Goal: Task Accomplishment & Management: Use online tool/utility

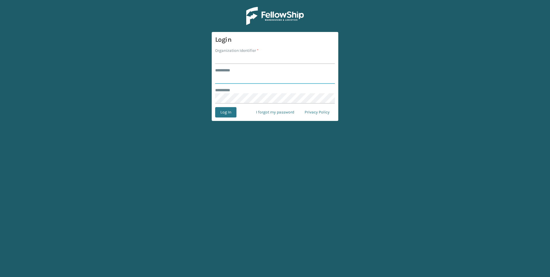
type input "***"
click at [242, 58] on input "Organization Identifier *" at bounding box center [275, 58] width 120 height 10
type input "Fellowship - West"
click at [225, 111] on button "Log In" at bounding box center [225, 112] width 21 height 10
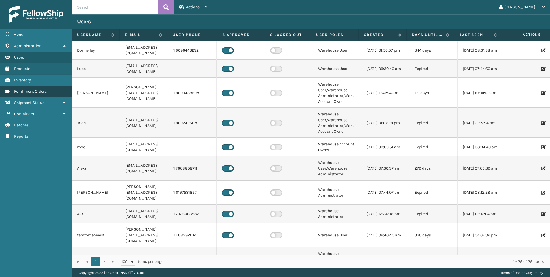
click at [30, 90] on span "Fulfillment Orders" at bounding box center [30, 91] width 32 height 5
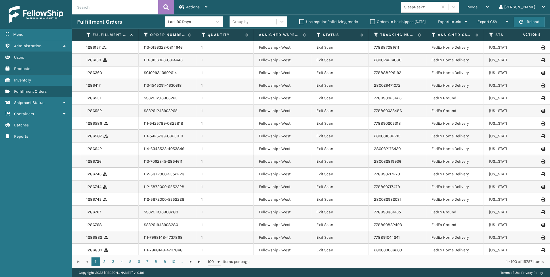
click at [438, 7] on div "SleepGeekz" at bounding box center [421, 7] width 34 height 6
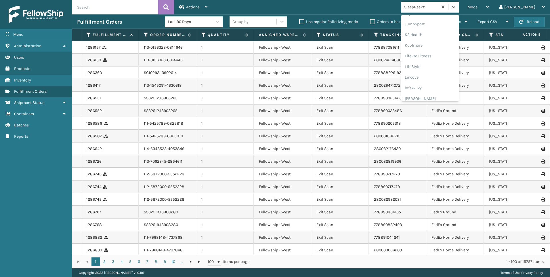
scroll to position [182, 0]
click at [445, 43] on div "Koolmore" at bounding box center [430, 41] width 58 height 11
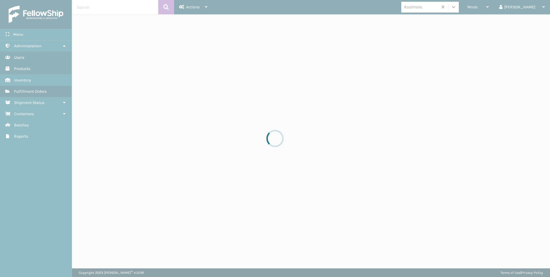
drag, startPoint x: 500, startPoint y: 7, endPoint x: 502, endPoint y: 9, distance: 3.3
click at [535, 4] on div at bounding box center [275, 138] width 550 height 277
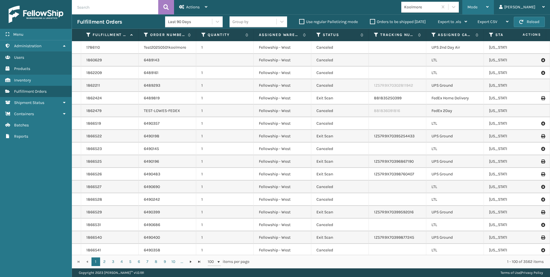
click at [489, 9] on div "Mode" at bounding box center [477, 7] width 21 height 14
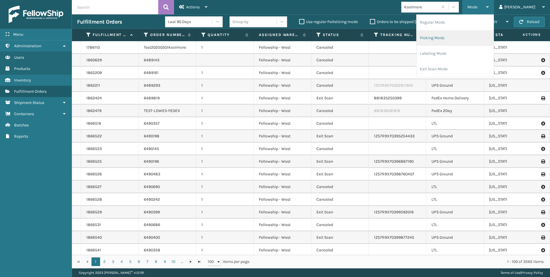
click at [469, 37] on li "Picking Mode" at bounding box center [454, 38] width 77 height 16
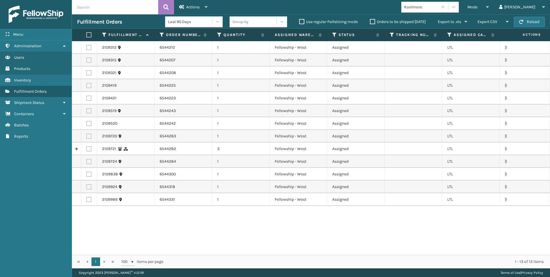
click at [90, 37] on label at bounding box center [87, 34] width 3 height 5
click at [87, 37] on input "checkbox" at bounding box center [86, 35] width 0 height 4
checkbox input "true"
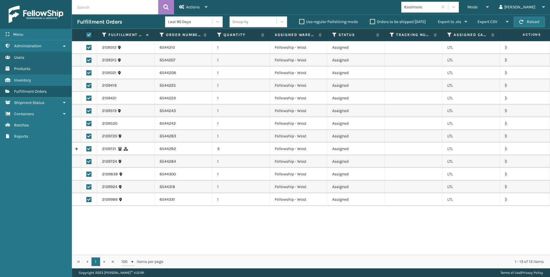
checkbox input "true"
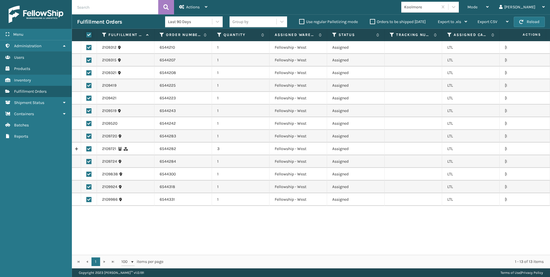
checkbox input "true"
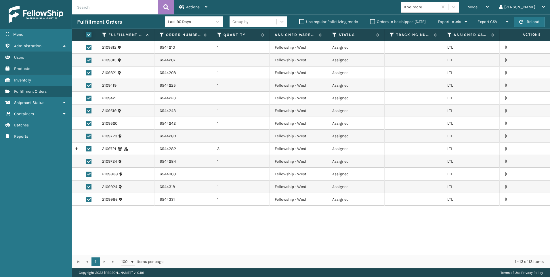
checkbox input "true"
click at [200, 3] on div "Actions" at bounding box center [193, 7] width 28 height 14
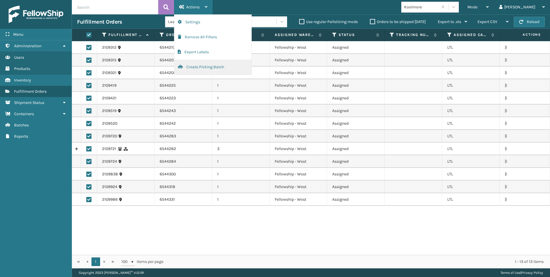
click at [181, 65] on span "button" at bounding box center [180, 67] width 5 height 4
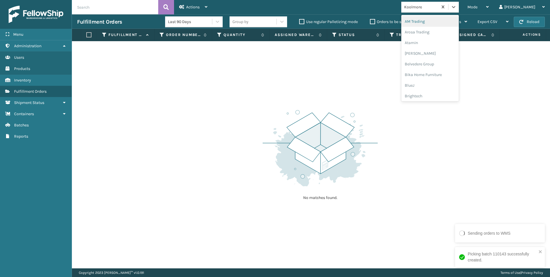
click at [438, 11] on div "Koolmore" at bounding box center [419, 6] width 37 height 9
click at [456, 85] on div "SleepGeekz" at bounding box center [430, 84] width 58 height 11
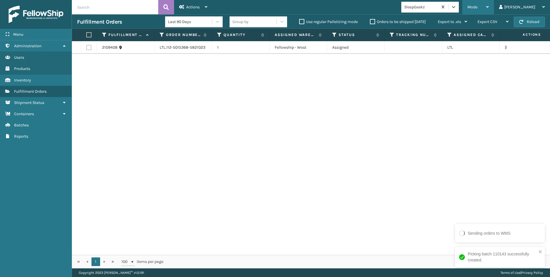
click at [477, 8] on span "Mode" at bounding box center [472, 7] width 10 height 5
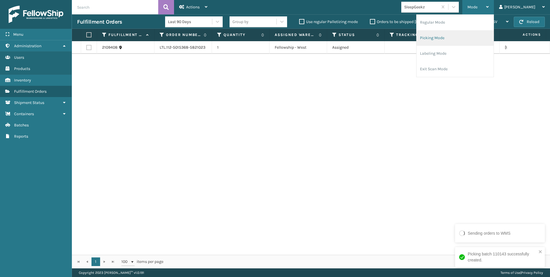
click at [485, 39] on li "Picking Mode" at bounding box center [454, 38] width 77 height 16
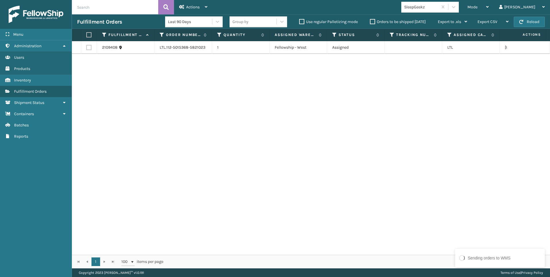
drag, startPoint x: 89, startPoint y: 46, endPoint x: 128, endPoint y: 20, distance: 47.1
click at [88, 46] on label at bounding box center [88, 47] width 5 height 5
click at [87, 46] on input "checkbox" at bounding box center [86, 47] width 0 height 4
checkbox input "true"
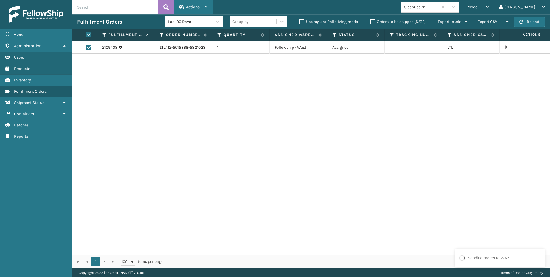
click at [199, 6] on span "Actions" at bounding box center [193, 7] width 14 height 5
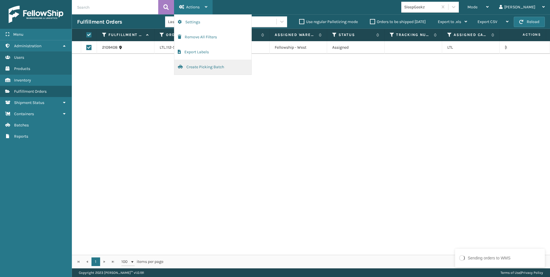
click at [222, 72] on button "Create Picking Batch" at bounding box center [212, 67] width 77 height 15
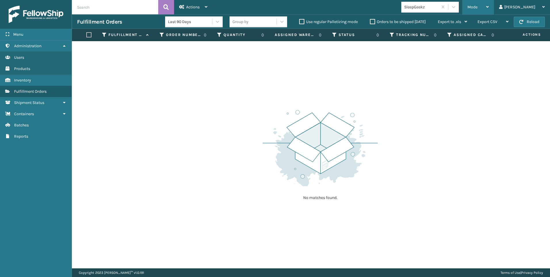
click at [489, 9] on div "Mode" at bounding box center [477, 7] width 21 height 14
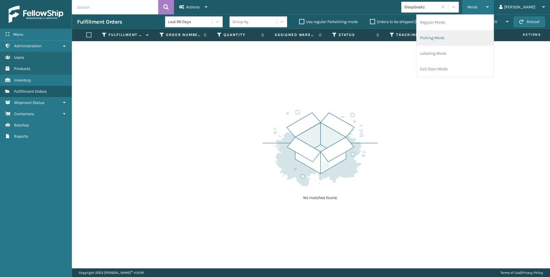
click at [448, 32] on li "Picking Mode" at bounding box center [454, 38] width 77 height 16
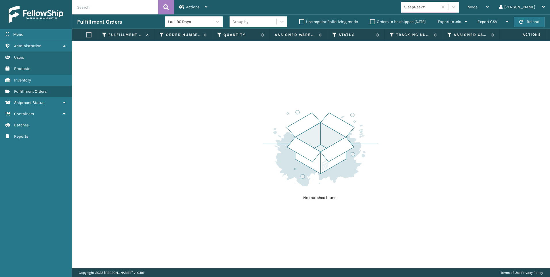
click at [438, 10] on div "SleepGeekz" at bounding box center [421, 7] width 34 height 6
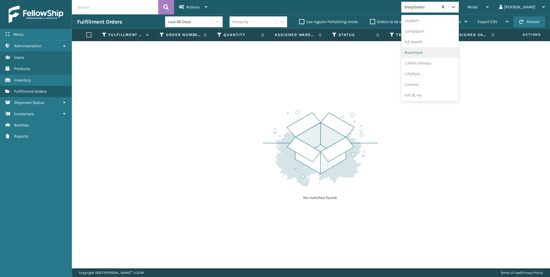
scroll to position [173, 0]
click at [453, 53] on div "Koolmore" at bounding box center [430, 51] width 58 height 11
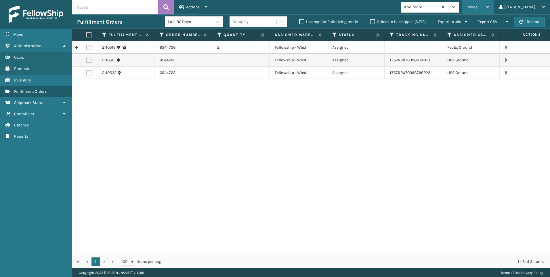
click at [489, 10] on div "Mode" at bounding box center [477, 7] width 21 height 14
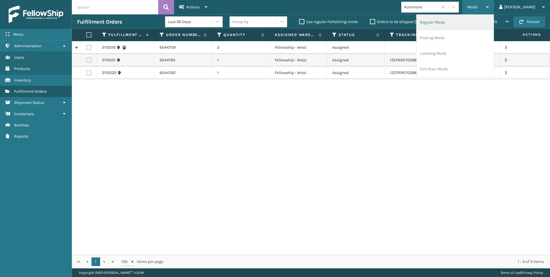
click at [472, 26] on li "Regular Mode" at bounding box center [454, 23] width 77 height 16
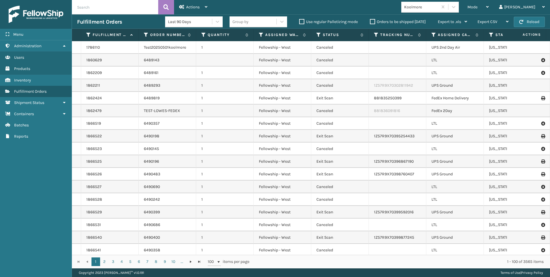
click at [123, 14] on input "text" at bounding box center [115, 7] width 86 height 14
drag, startPoint x: 123, startPoint y: 14, endPoint x: 125, endPoint y: 11, distance: 3.9
paste input "2109315"
click at [158, 2] on input "2109315" at bounding box center [115, 7] width 86 height 14
click at [164, 3] on button at bounding box center [166, 7] width 16 height 14
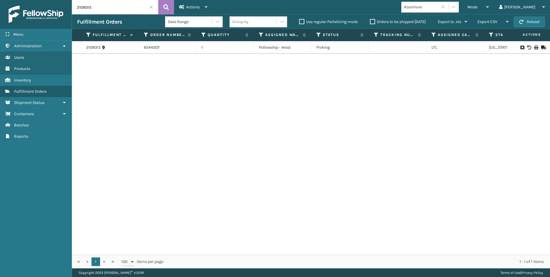
click at [534, 47] on icon at bounding box center [535, 47] width 3 height 4
drag, startPoint x: 118, startPoint y: 8, endPoint x: 54, endPoint y: 12, distance: 64.0
click at [54, 0] on div "Menu Administration Users Products Inventory Fulfillment Orders Shipment Status…" at bounding box center [275, 0] width 550 height 0
paste input "21"
click at [163, 6] on icon at bounding box center [165, 7] width 5 height 9
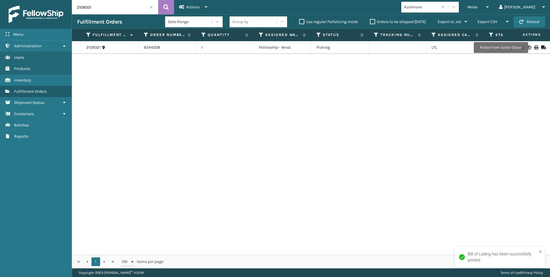
click at [534, 47] on icon at bounding box center [535, 47] width 3 height 4
click at [133, 12] on input "2109321" at bounding box center [115, 7] width 86 height 14
drag, startPoint x: 131, startPoint y: 9, endPoint x: 46, endPoint y: 9, distance: 85.1
click at [46, 0] on div "Menu Administration Users Products Inventory Fulfillment Orders Shipment Status…" at bounding box center [275, 0] width 550 height 0
paste input "12"
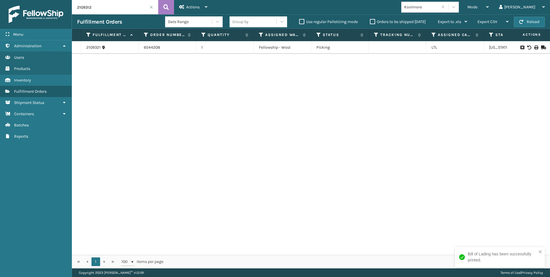
click at [145, 152] on div "2109321 6544208 1 Fellowship - West Picking LTL [US_STATE]" at bounding box center [311, 147] width 478 height 213
click at [172, 4] on button at bounding box center [166, 7] width 16 height 14
click at [534, 48] on icon at bounding box center [535, 47] width 3 height 4
drag, startPoint x: 109, startPoint y: 1, endPoint x: 103, endPoint y: 7, distance: 8.1
click at [109, 1] on input "2109312" at bounding box center [115, 7] width 86 height 14
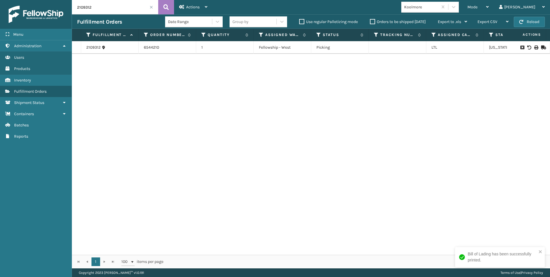
drag, startPoint x: 89, startPoint y: 12, endPoint x: 48, endPoint y: 14, distance: 41.2
click at [52, 0] on div "Menu Administration Users Products Inventory Fulfillment Orders Shipment Status…" at bounding box center [275, 0] width 550 height 0
paste input "421"
click at [165, 11] on icon at bounding box center [165, 7] width 5 height 9
click at [534, 46] on icon at bounding box center [535, 47] width 3 height 4
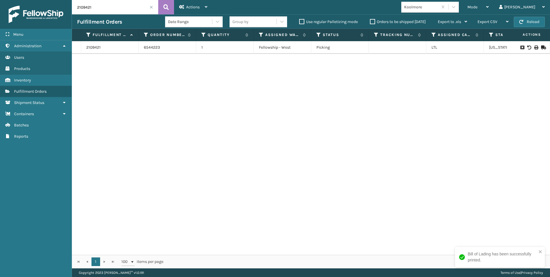
drag, startPoint x: 104, startPoint y: 5, endPoint x: 61, endPoint y: 8, distance: 42.9
click at [61, 0] on div "Menu Administration Users Products Inventory Fulfillment Orders Shipment Status…" at bounding box center [275, 0] width 550 height 0
paste input "19"
click at [165, 3] on icon at bounding box center [165, 7] width 5 height 9
click at [534, 46] on icon at bounding box center [535, 47] width 3 height 4
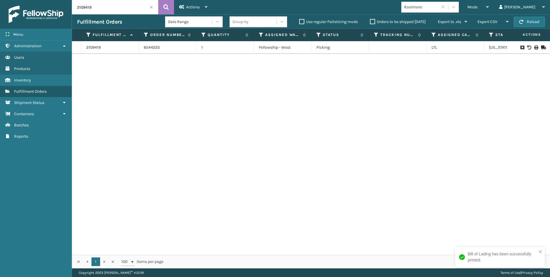
drag, startPoint x: 143, startPoint y: 6, endPoint x: 121, endPoint y: 7, distance: 22.7
click at [143, 6] on input "2109419" at bounding box center [115, 7] width 86 height 14
drag, startPoint x: 121, startPoint y: 7, endPoint x: 56, endPoint y: 7, distance: 65.0
click at [73, 7] on input "2109419" at bounding box center [115, 7] width 86 height 14
paste input "520"
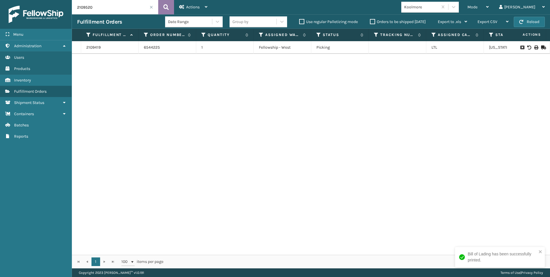
click at [165, 6] on icon at bounding box center [165, 7] width 5 height 9
click at [531, 45] on td at bounding box center [528, 47] width 43 height 13
click at [534, 48] on icon at bounding box center [535, 47] width 3 height 4
click at [96, 3] on input "2109520" at bounding box center [115, 7] width 86 height 14
drag, startPoint x: 96, startPoint y: 3, endPoint x: 66, endPoint y: 8, distance: 30.2
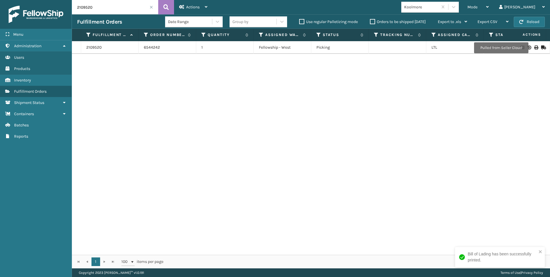
click at [71, 0] on div "Menu Administration Users Products Inventory Fulfillment Orders Shipment Status…" at bounding box center [275, 0] width 550 height 0
paste input "19"
click at [172, 9] on button at bounding box center [166, 7] width 16 height 14
click at [534, 46] on icon at bounding box center [535, 47] width 3 height 4
drag, startPoint x: 93, startPoint y: 12, endPoint x: 65, endPoint y: 14, distance: 28.0
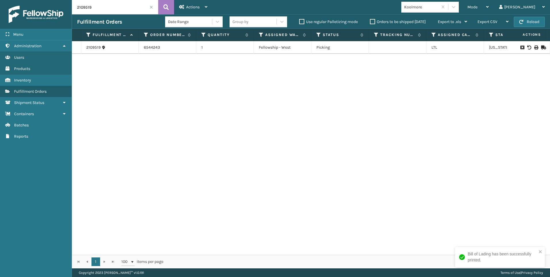
click at [65, 0] on div "Menu Administration Users Products Inventory Fulfillment Orders Shipment Status…" at bounding box center [275, 0] width 550 height 0
paste input "721"
click at [163, 6] on button at bounding box center [166, 7] width 16 height 14
click at [534, 46] on icon at bounding box center [535, 47] width 3 height 4
drag, startPoint x: 126, startPoint y: 5, endPoint x: 66, endPoint y: 6, distance: 59.8
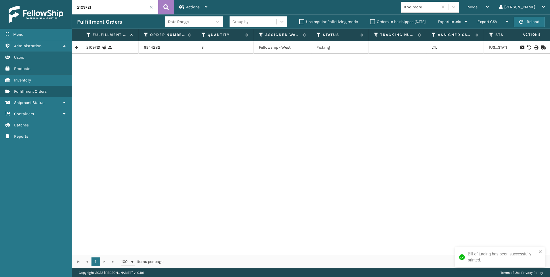
click at [59, 0] on div "Menu Administration Users Products Inventory Fulfillment Orders Shipment Status…" at bounding box center [275, 0] width 550 height 0
paste input "0"
click at [156, 7] on input "2109720" at bounding box center [115, 7] width 86 height 14
type input "2109720"
click at [163, 6] on button at bounding box center [166, 7] width 16 height 14
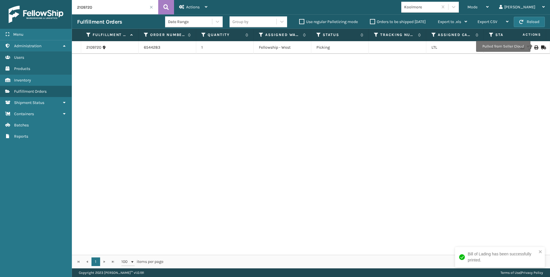
click at [534, 47] on icon at bounding box center [535, 47] width 3 height 4
click at [151, 8] on span at bounding box center [151, 6] width 3 height 3
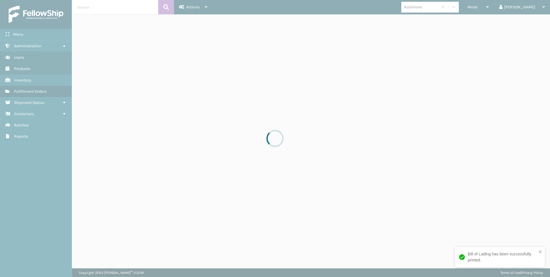
click at [78, 11] on div at bounding box center [275, 138] width 550 height 277
click at [106, 9] on div at bounding box center [275, 138] width 550 height 277
click at [106, 9] on input "text" at bounding box center [115, 7] width 86 height 14
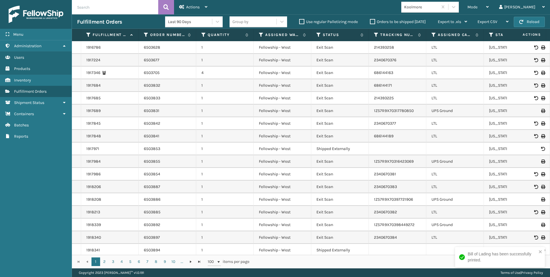
click at [106, 9] on input "text" at bounding box center [115, 7] width 86 height 14
paste input "2109724"
click at [166, 4] on icon at bounding box center [165, 7] width 5 height 9
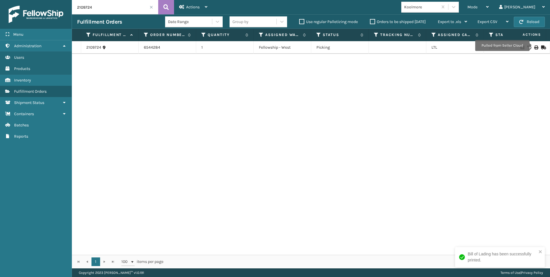
click at [534, 45] on icon at bounding box center [535, 47] width 3 height 4
drag, startPoint x: 95, startPoint y: 9, endPoint x: 72, endPoint y: 10, distance: 23.0
click at [70, 0] on div "Menu Administration Users Products Inventory Fulfillment Orders Shipment Status…" at bounding box center [275, 0] width 550 height 0
paste input "838"
click at [167, 9] on icon at bounding box center [165, 7] width 5 height 9
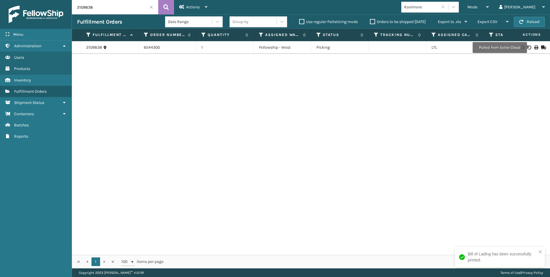
click at [534, 47] on icon at bounding box center [535, 47] width 3 height 4
click at [122, 11] on input "2109838" at bounding box center [115, 7] width 86 height 14
drag, startPoint x: 62, startPoint y: 9, endPoint x: 69, endPoint y: 10, distance: 6.9
click at [55, 0] on div "Menu Administration Users Products Inventory Fulfillment Orders Shipment Status…" at bounding box center [275, 0] width 550 height 0
paste input "924"
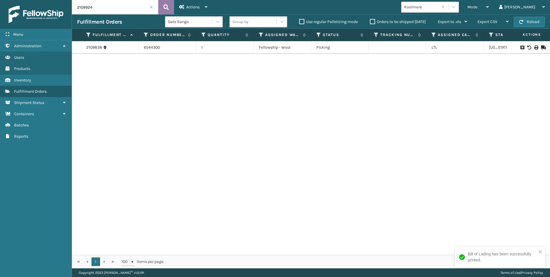
click at [166, 10] on icon at bounding box center [165, 7] width 5 height 9
click at [534, 48] on icon at bounding box center [535, 47] width 3 height 4
drag, startPoint x: 111, startPoint y: 2, endPoint x: 60, endPoint y: 9, distance: 51.1
click at [60, 0] on div "Menu Administration Users Products Inventory Fulfillment Orders Shipment Status…" at bounding box center [275, 0] width 550 height 0
paste input "86"
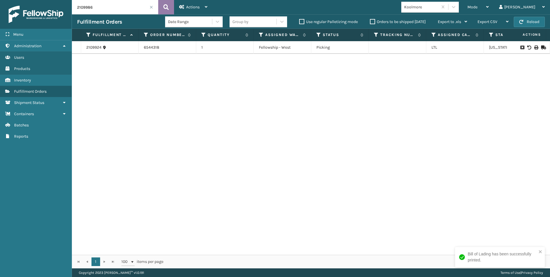
type input "2109986"
click at [168, 8] on icon at bounding box center [165, 7] width 5 height 9
click at [534, 47] on icon at bounding box center [535, 47] width 3 height 4
click at [154, 7] on input "2109986" at bounding box center [115, 7] width 86 height 14
click at [152, 8] on span at bounding box center [151, 6] width 3 height 3
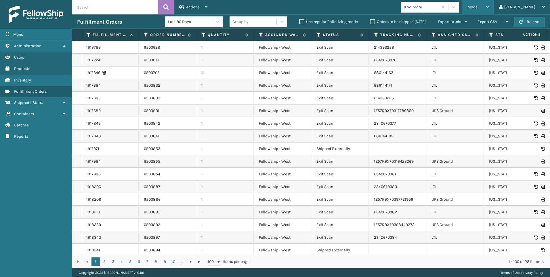
click at [489, 8] on div "Mode" at bounding box center [477, 7] width 21 height 14
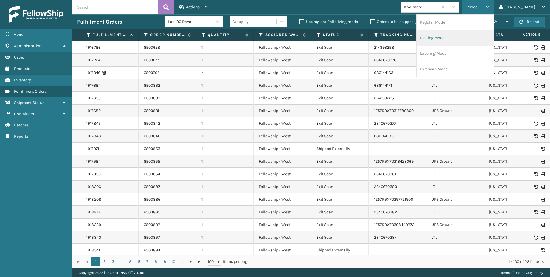
click at [485, 35] on li "Picking Mode" at bounding box center [454, 38] width 77 height 16
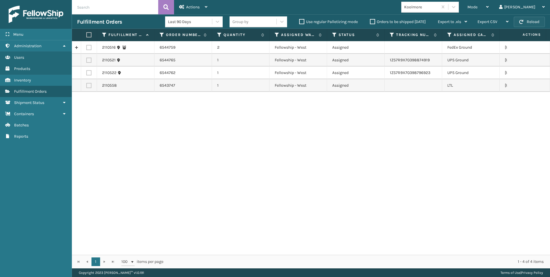
click at [524, 17] on button "Reload" at bounding box center [529, 22] width 31 height 10
click at [530, 18] on button "Reload" at bounding box center [529, 22] width 31 height 10
click at [523, 22] on button "Reload" at bounding box center [529, 22] width 31 height 10
